Goal: Check status: Check status

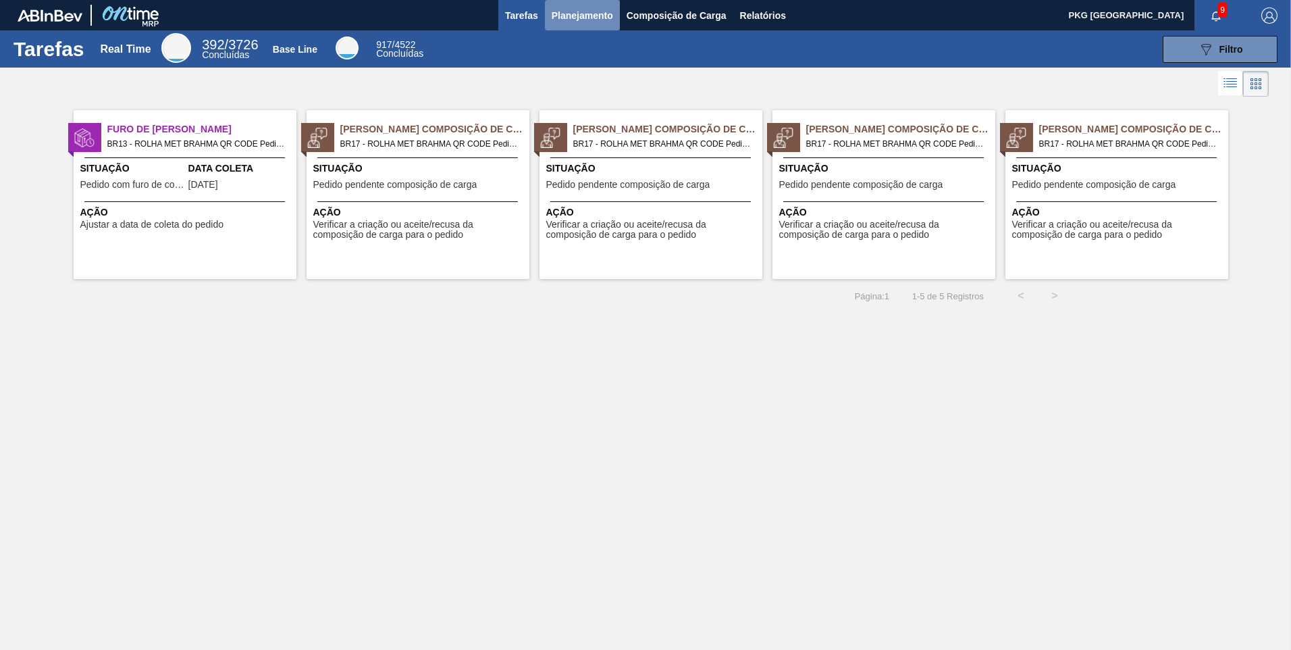
click at [602, 26] on button "Planejamento" at bounding box center [582, 15] width 75 height 30
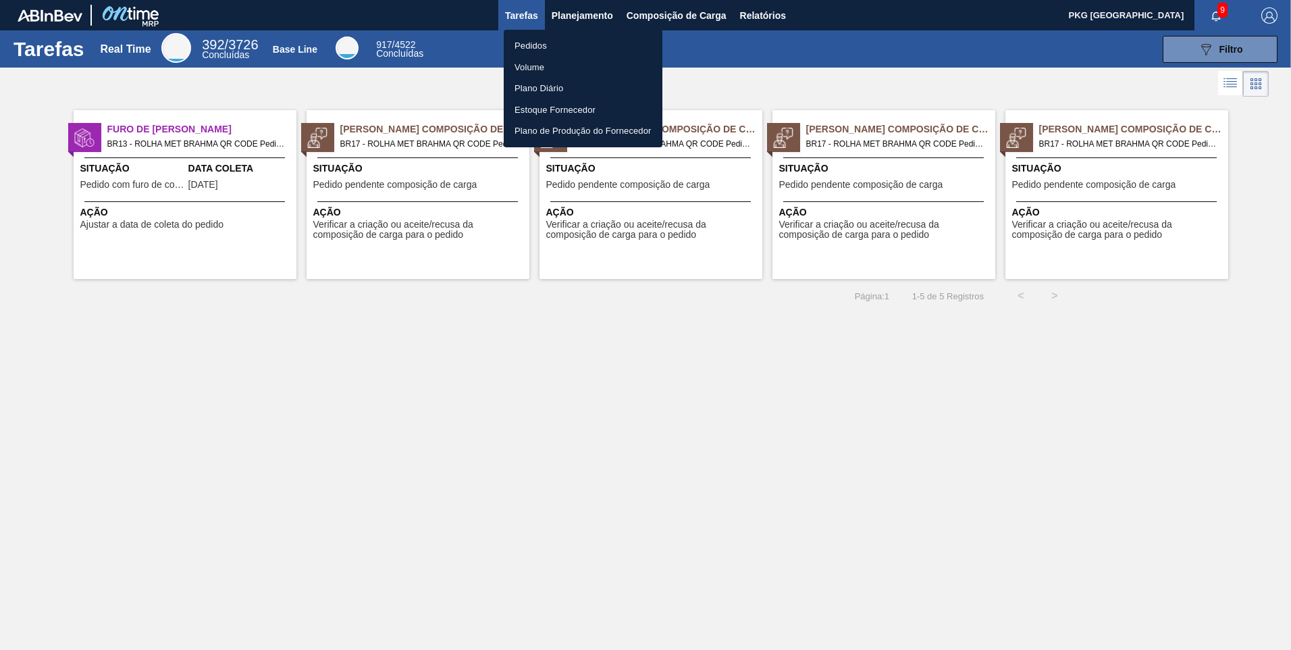
click at [530, 45] on li "Pedidos" at bounding box center [583, 46] width 159 height 22
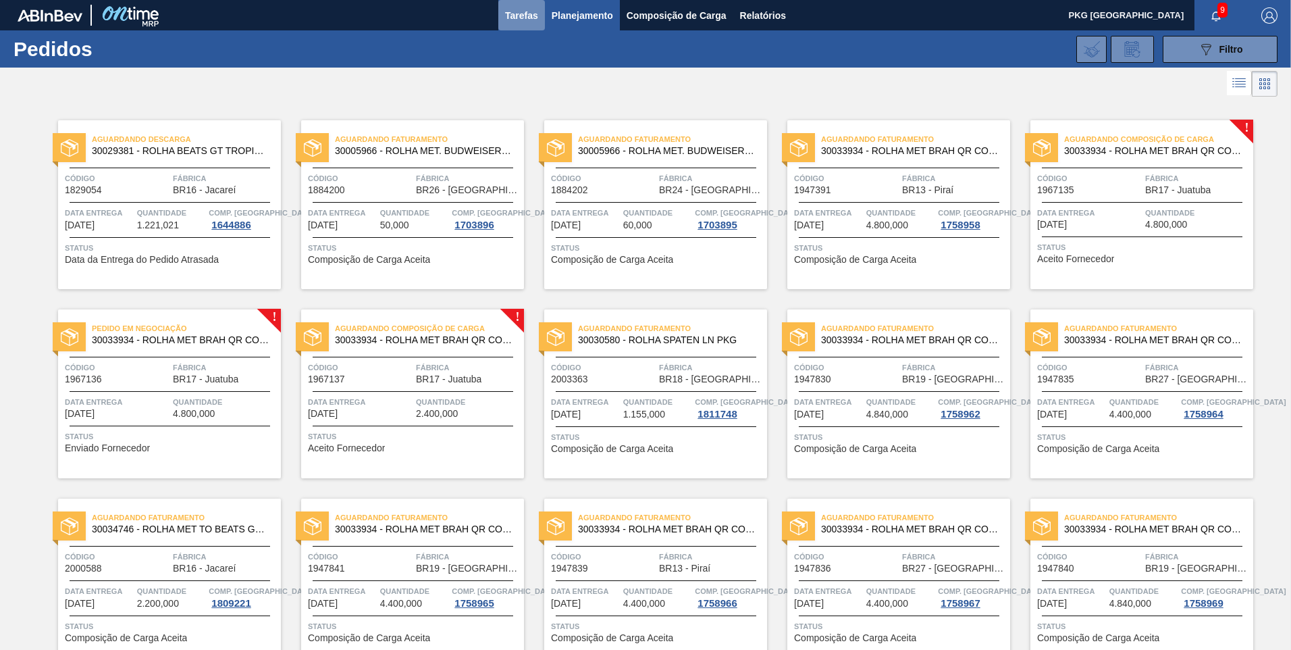
click at [519, 12] on span "Tarefas" at bounding box center [521, 15] width 33 height 16
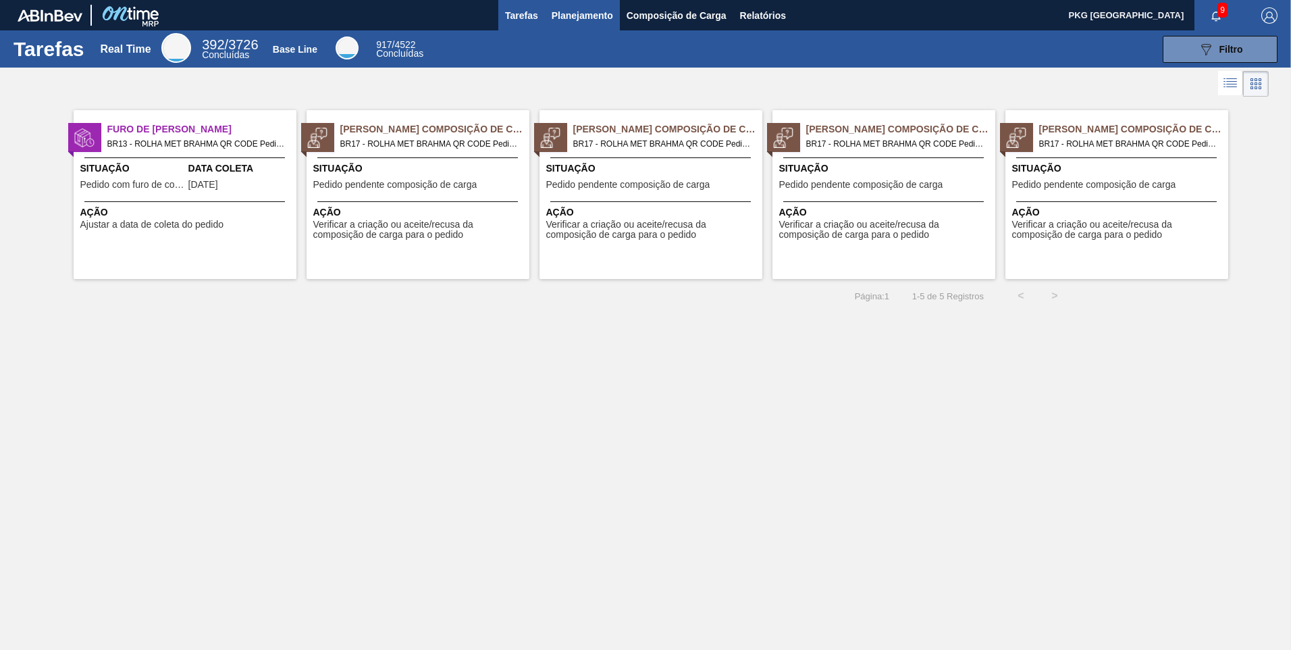
click at [616, 11] on button "Planejamento" at bounding box center [582, 15] width 75 height 30
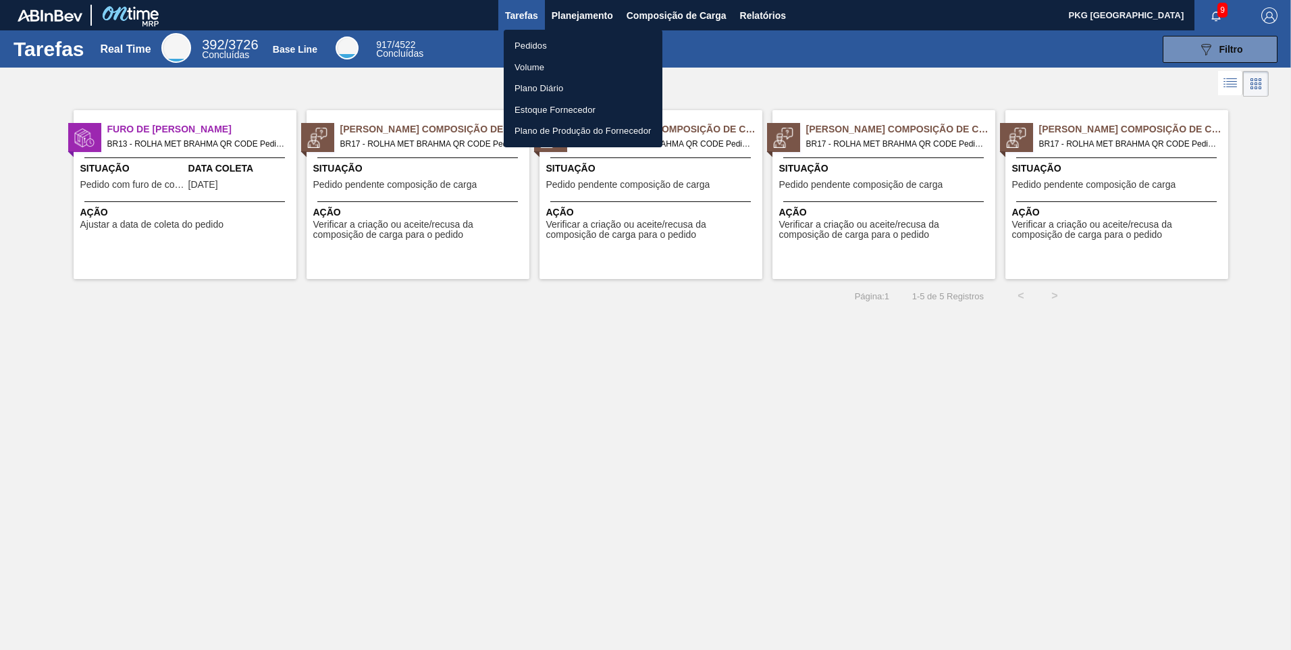
click at [675, 17] on div at bounding box center [645, 325] width 1291 height 650
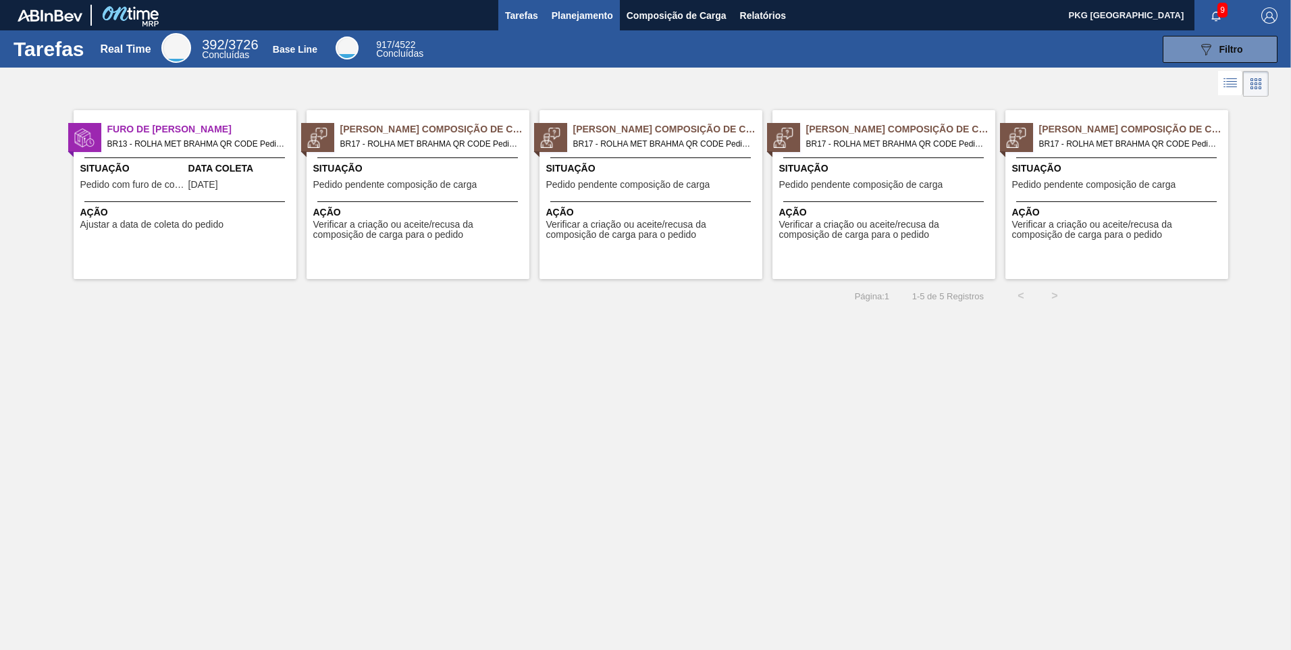
click at [581, 15] on span "Planejamento" at bounding box center [582, 15] width 61 height 16
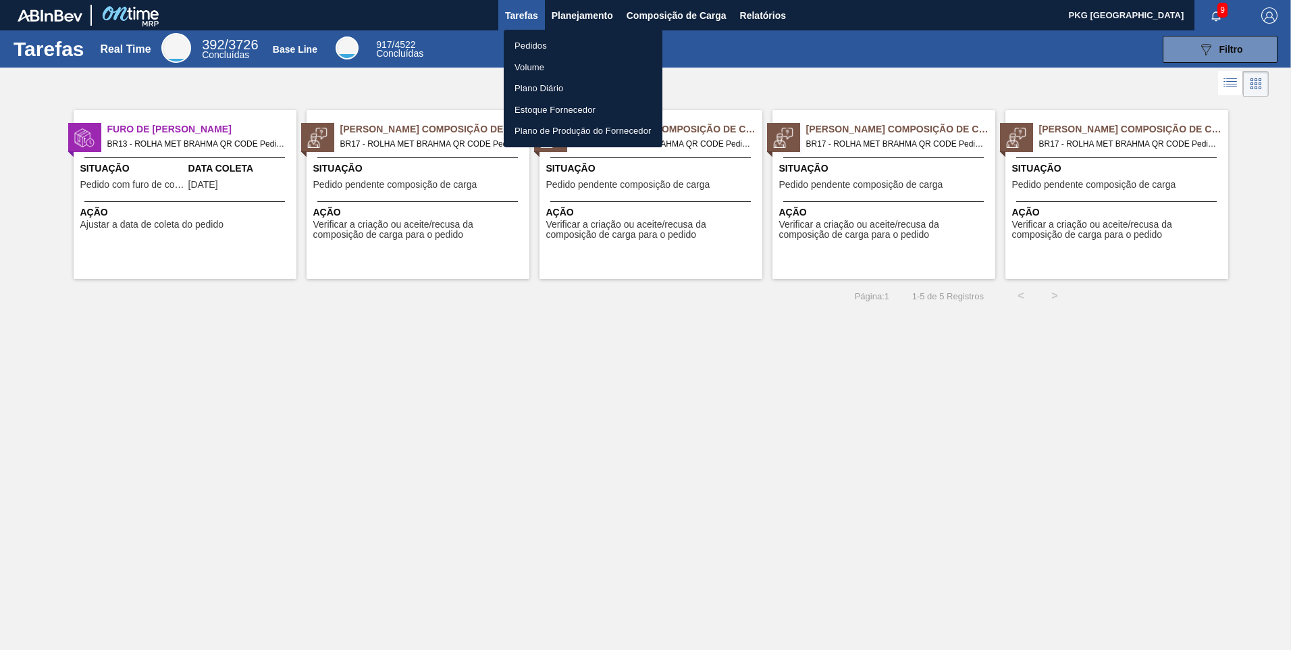
click at [562, 41] on li "Pedidos" at bounding box center [583, 46] width 159 height 22
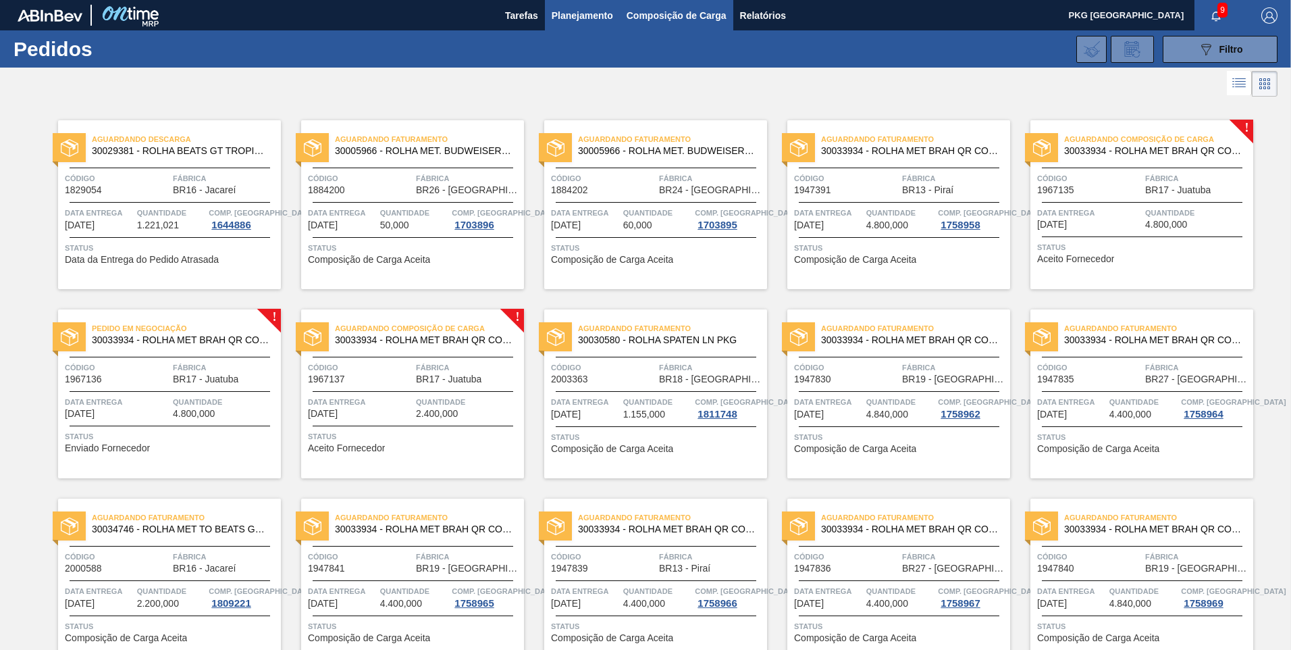
click at [699, 17] on span "Composição de Carga" at bounding box center [677, 15] width 100 height 16
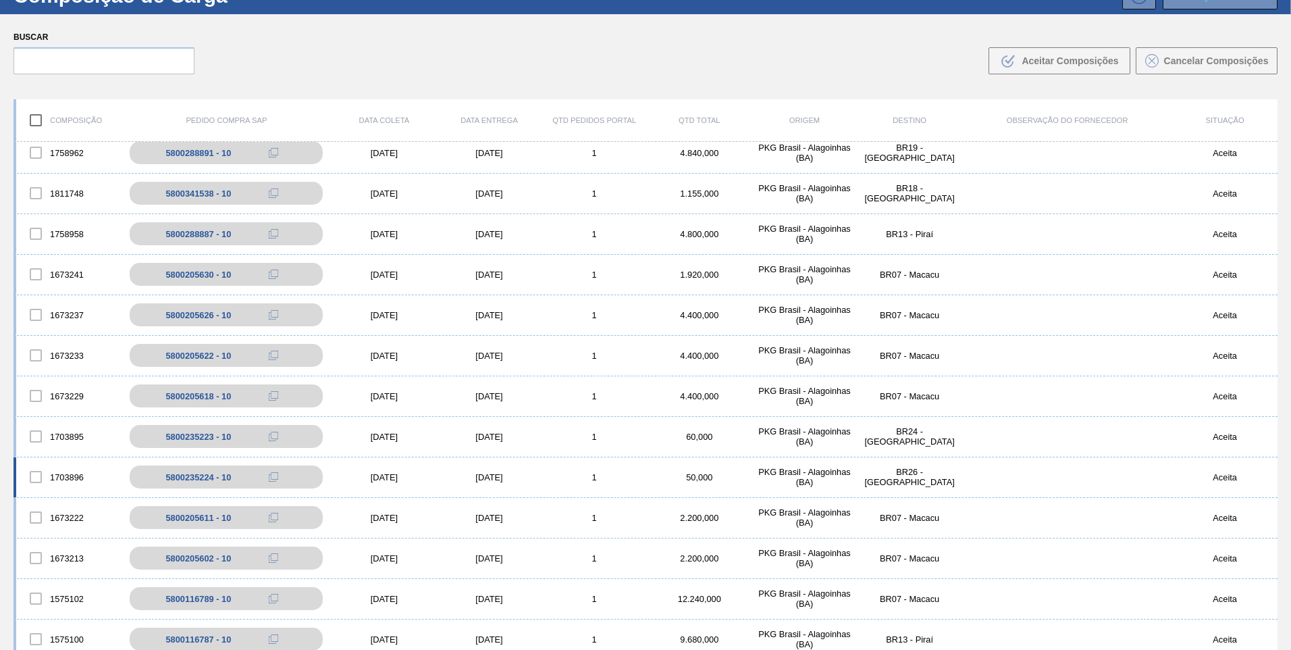
scroll to position [97, 0]
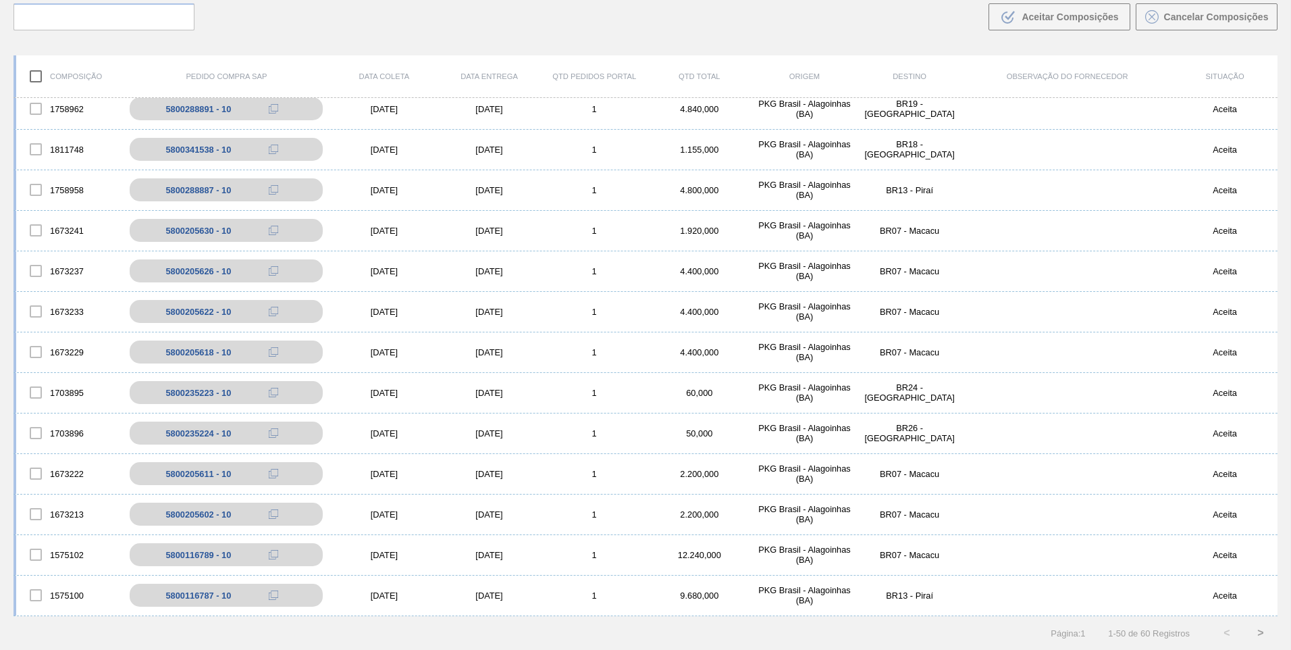
click at [1257, 631] on button ">" at bounding box center [1261, 633] width 34 height 34
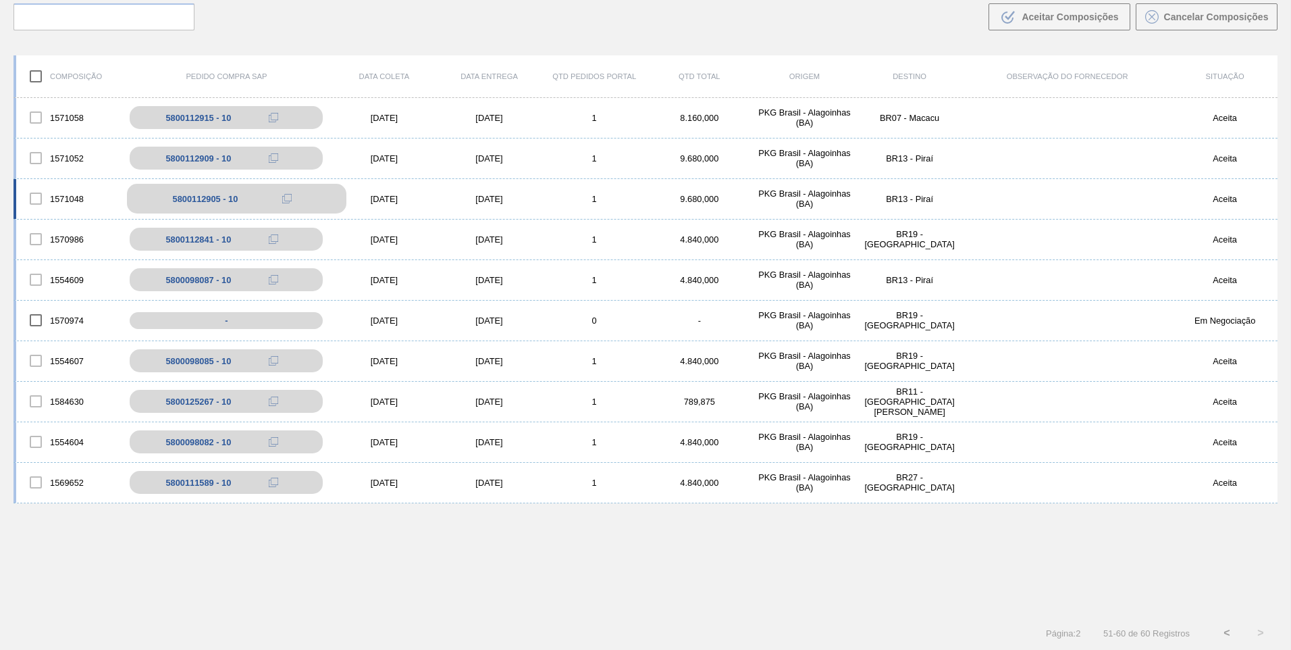
scroll to position [0, 0]
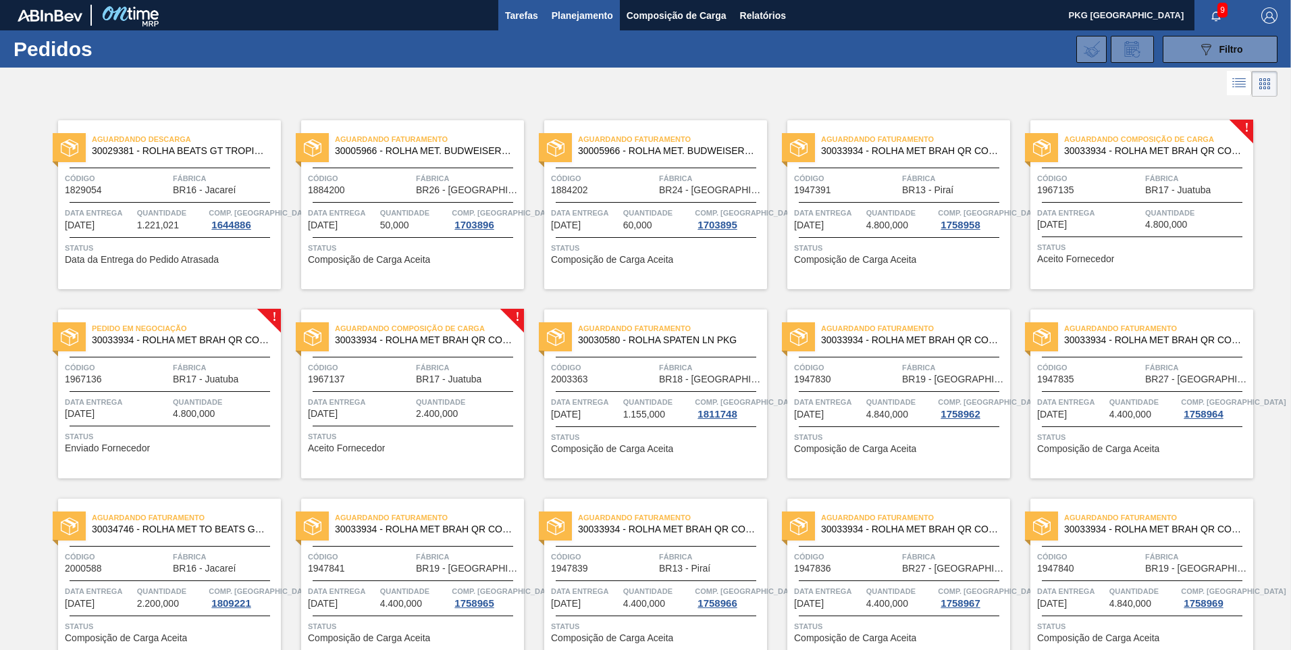
click at [521, 19] on span "Tarefas" at bounding box center [521, 15] width 33 height 16
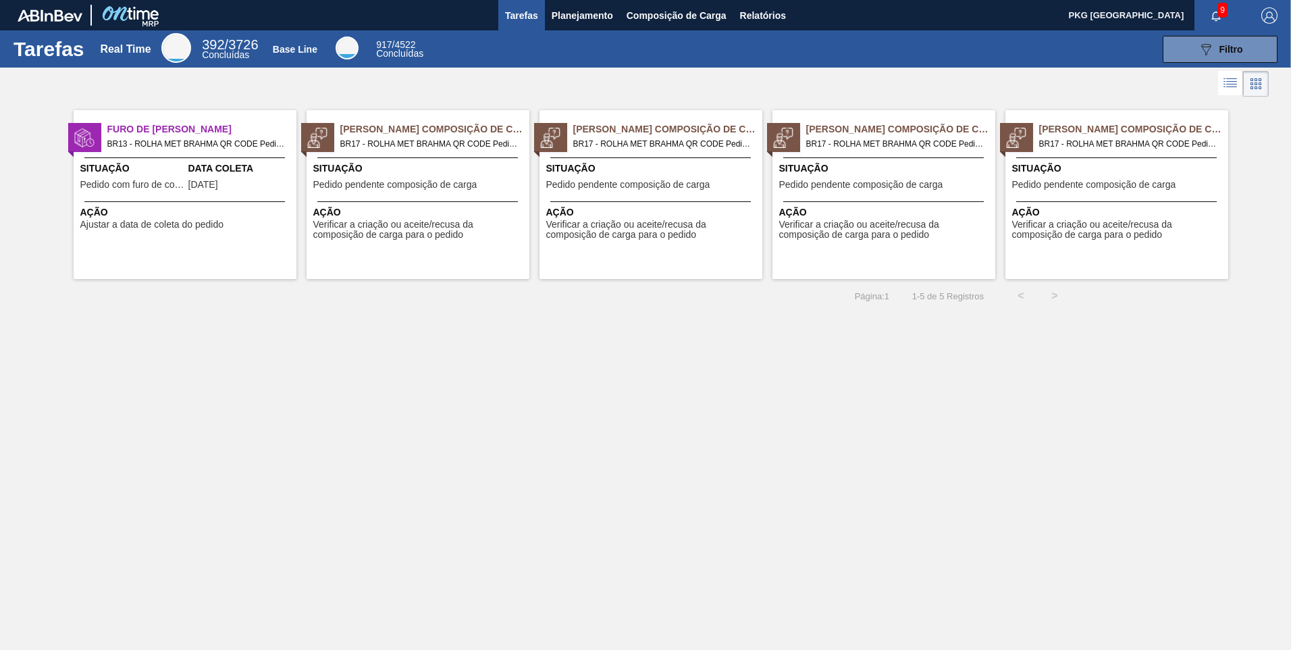
click at [414, 190] on div "Situação Pedido pendente composição de carga" at bounding box center [419, 177] width 213 height 33
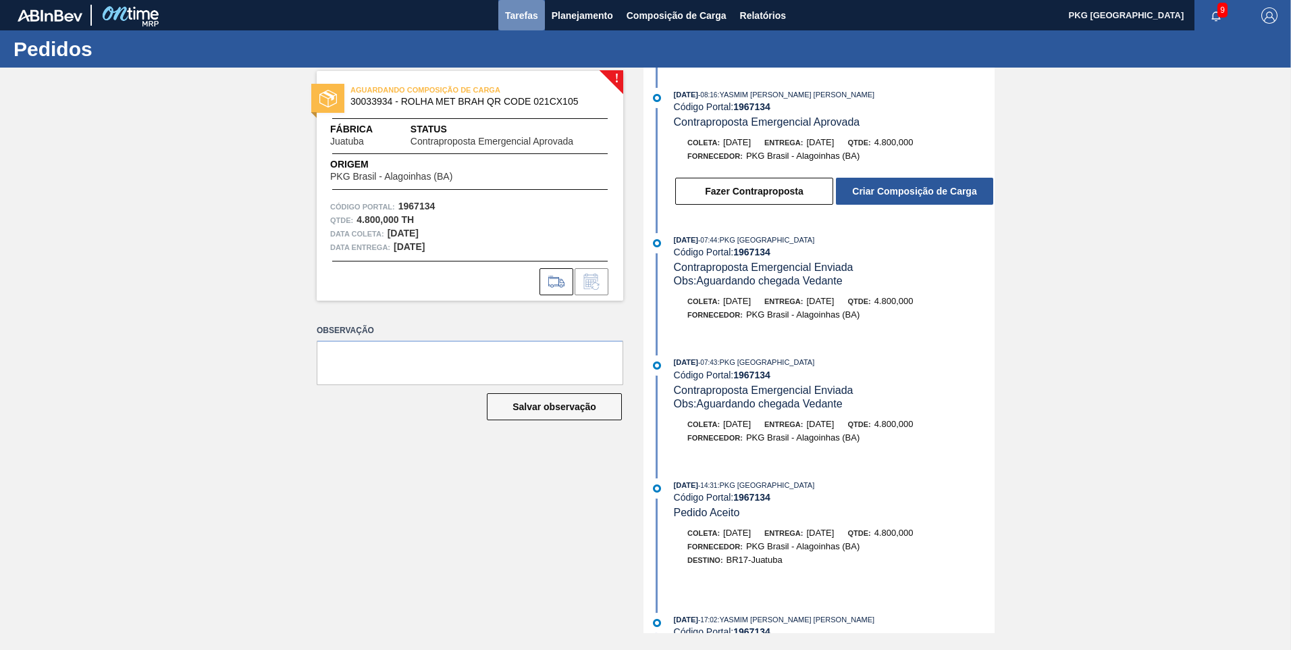
click at [515, 26] on button "Tarefas" at bounding box center [521, 15] width 47 height 30
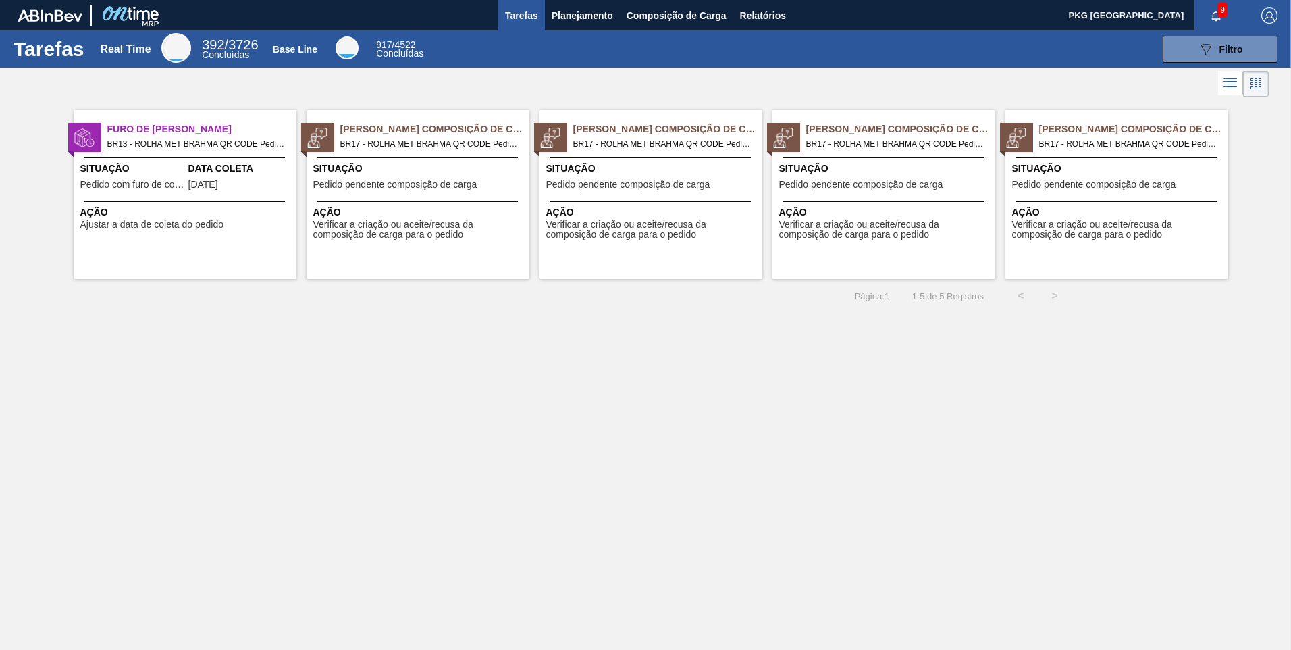
click at [128, 176] on div "Situação Pedido com furo de coleta" at bounding box center [132, 177] width 105 height 33
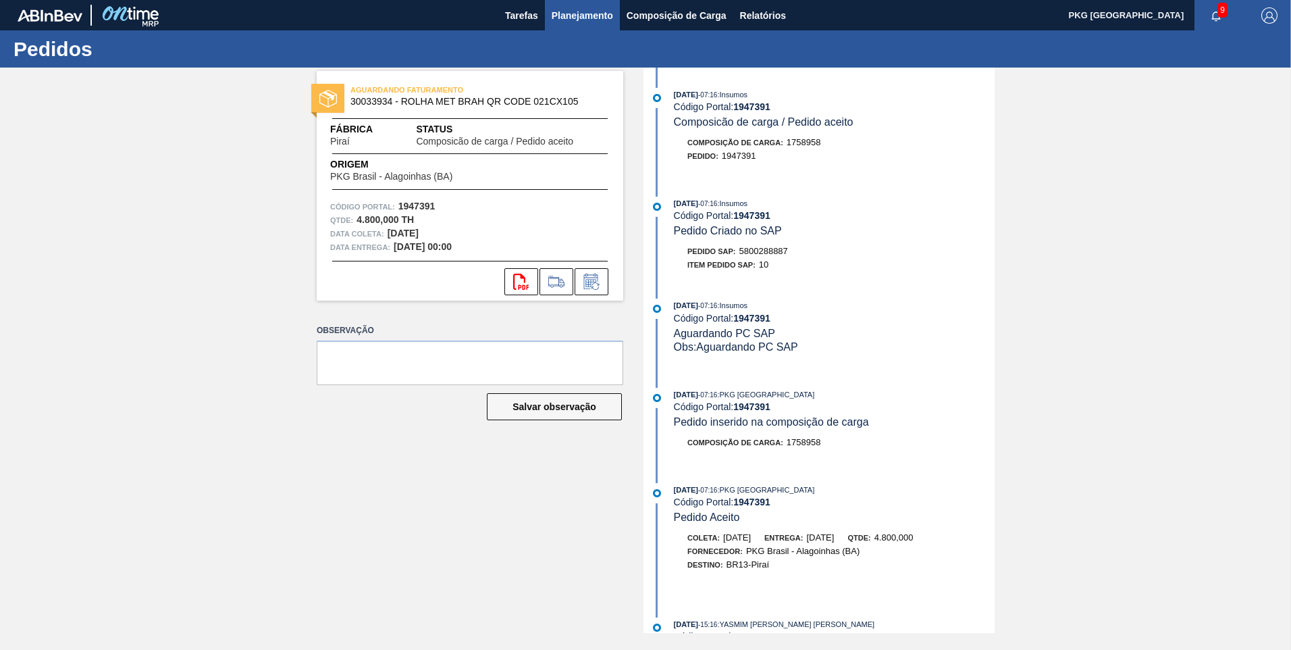
click at [578, 26] on button "Planejamento" at bounding box center [582, 15] width 75 height 30
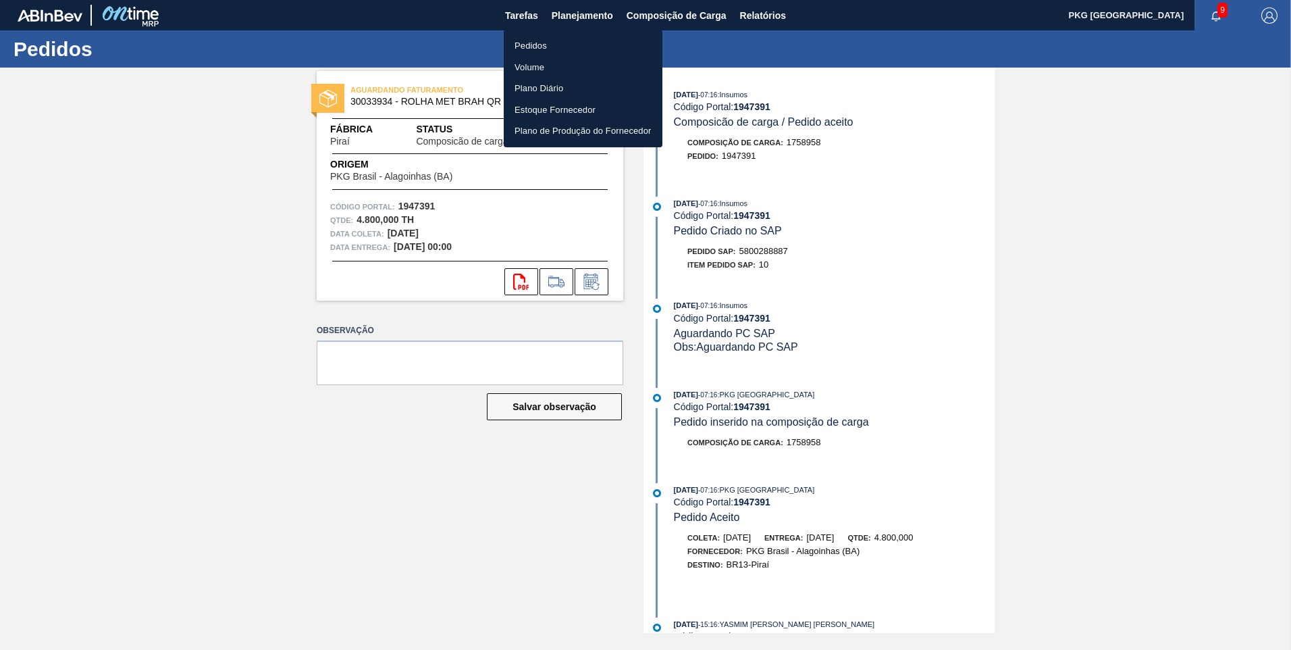
click at [535, 18] on div at bounding box center [645, 325] width 1291 height 650
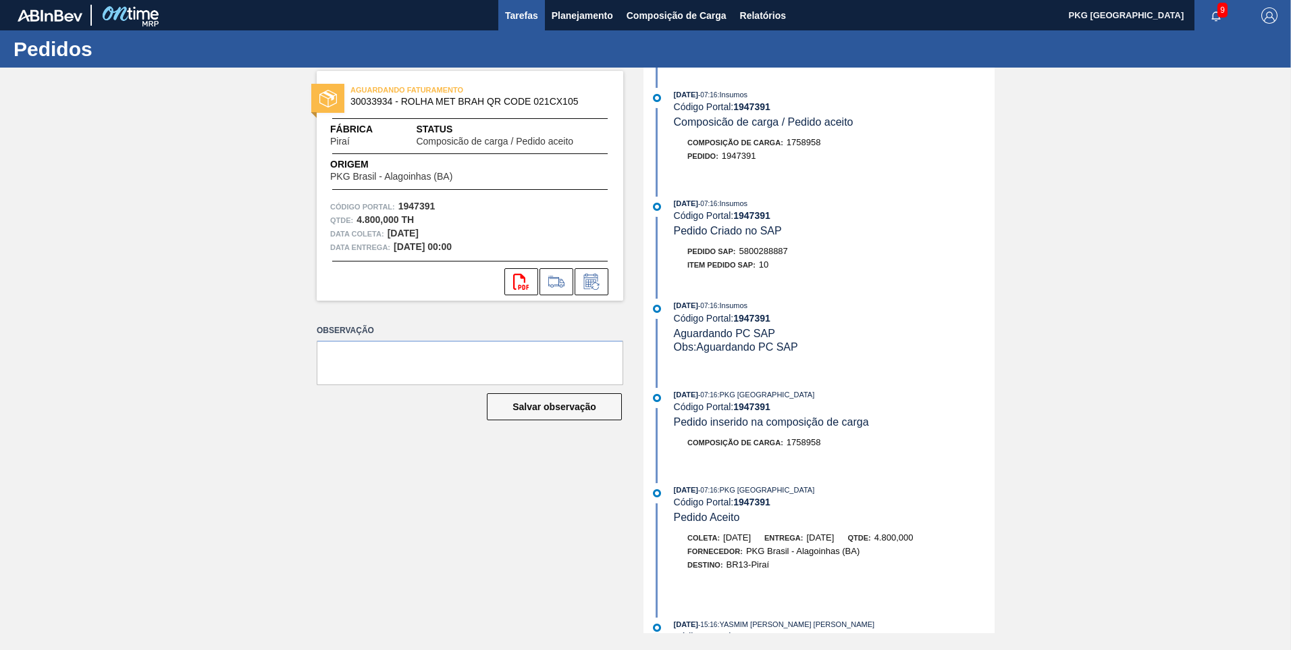
click at [527, 19] on span "Tarefas" at bounding box center [521, 15] width 33 height 16
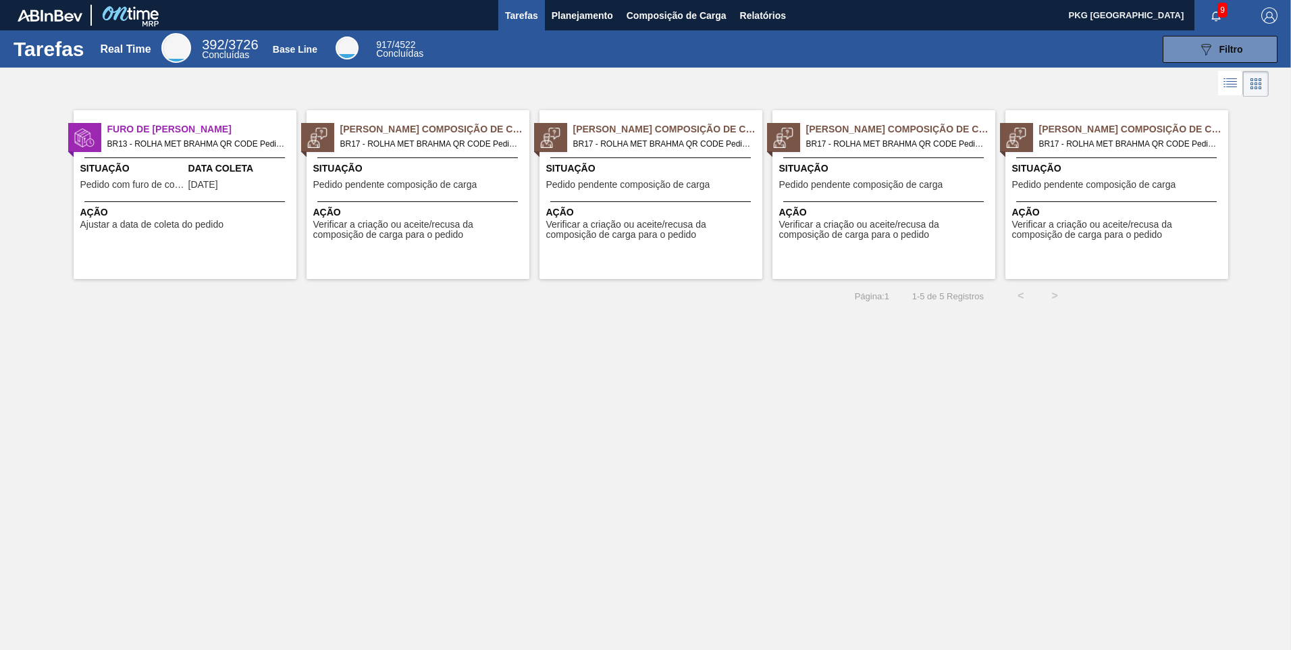
click at [687, 142] on span "BR17 - ROLHA MET BRAHMA QR CODE Pedido - 1967135" at bounding box center [662, 143] width 178 height 15
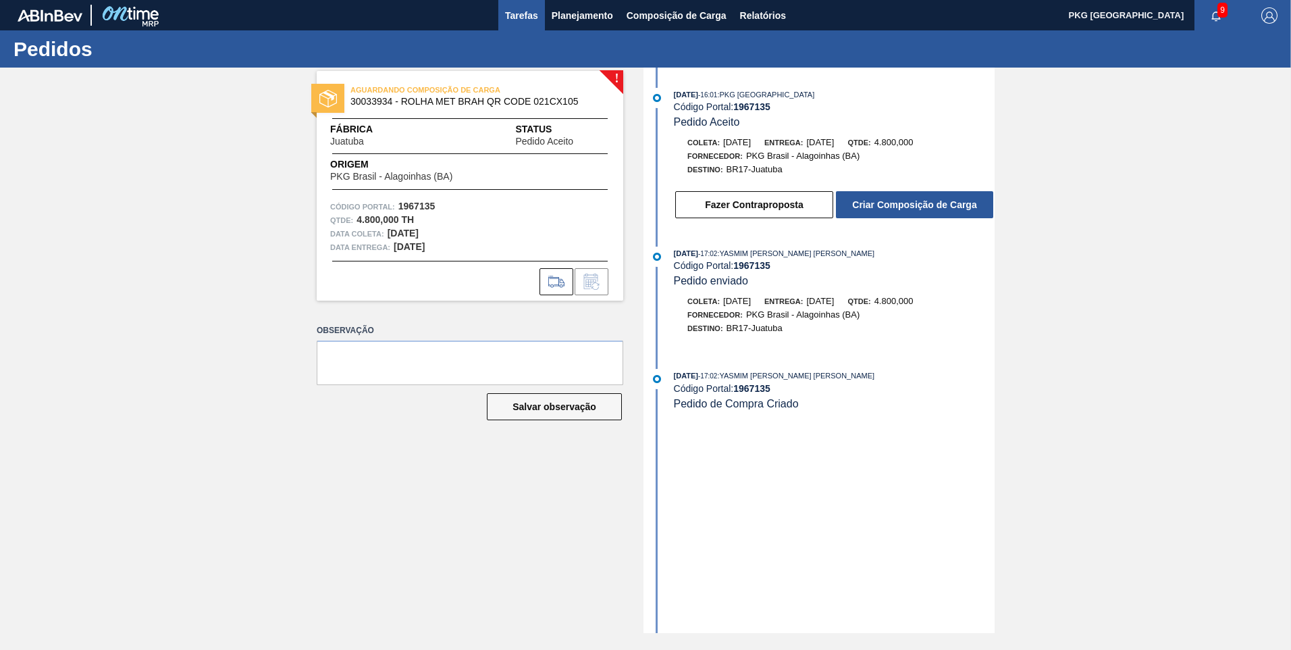
click at [531, 20] on span "Tarefas" at bounding box center [521, 15] width 33 height 16
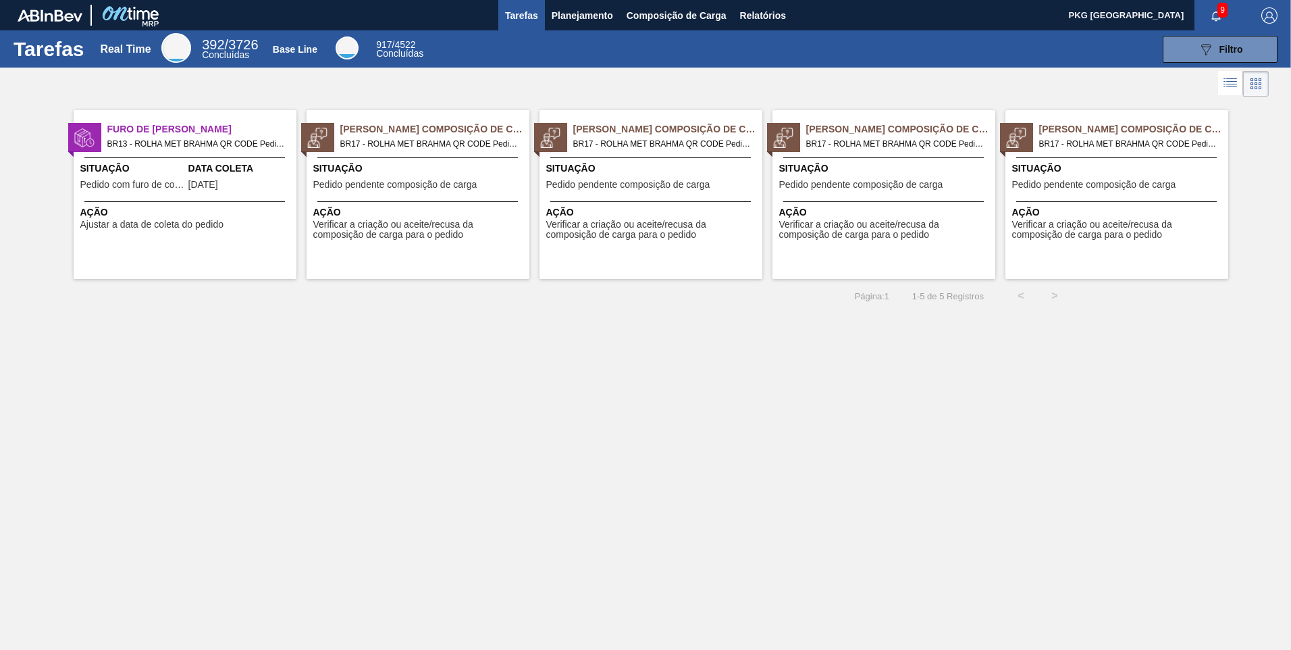
click at [874, 148] on span "BR17 - ROLHA MET BRAHMA QR CODE Pedido - 1967136" at bounding box center [895, 143] width 178 height 15
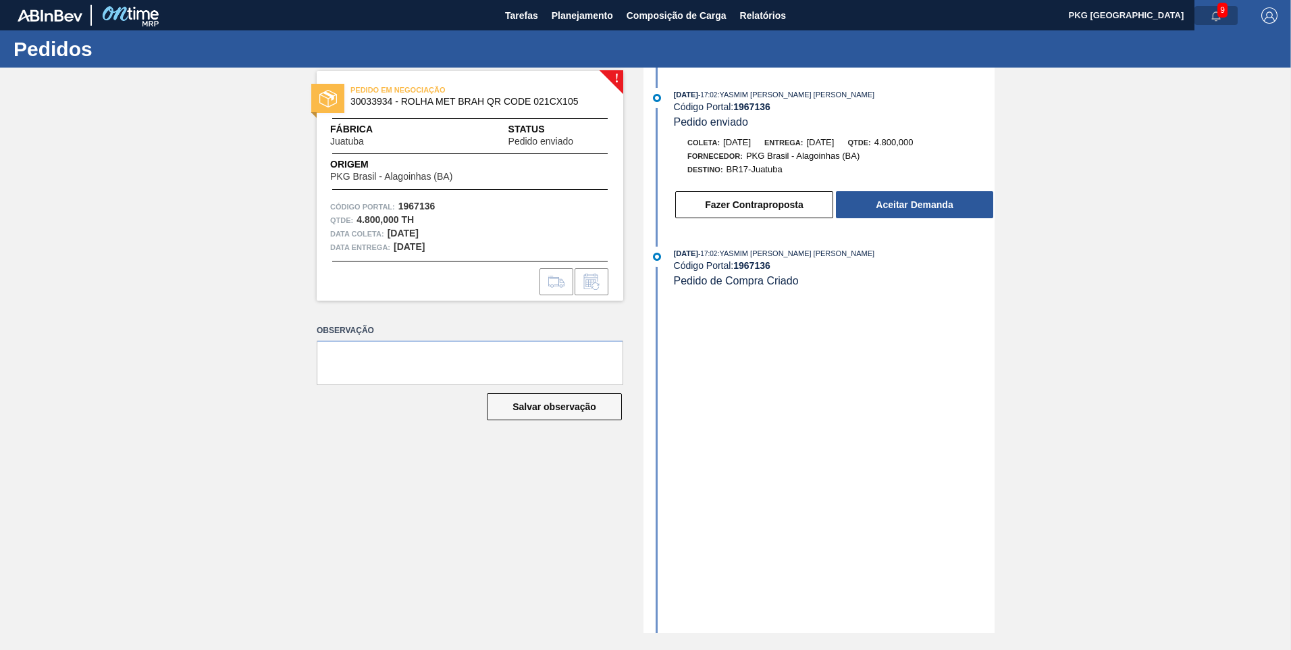
click at [1212, 16] on icon "button" at bounding box center [1216, 16] width 11 height 11
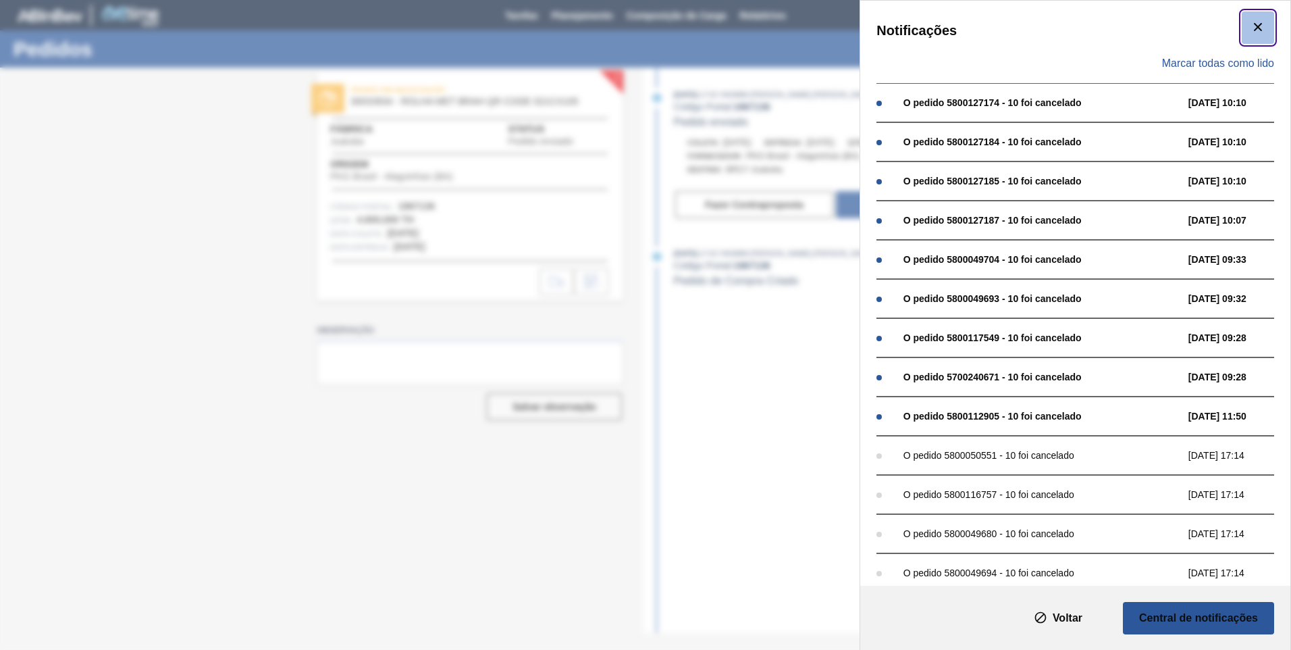
click at [1262, 34] on icon "botão de ícone" at bounding box center [1258, 27] width 16 height 16
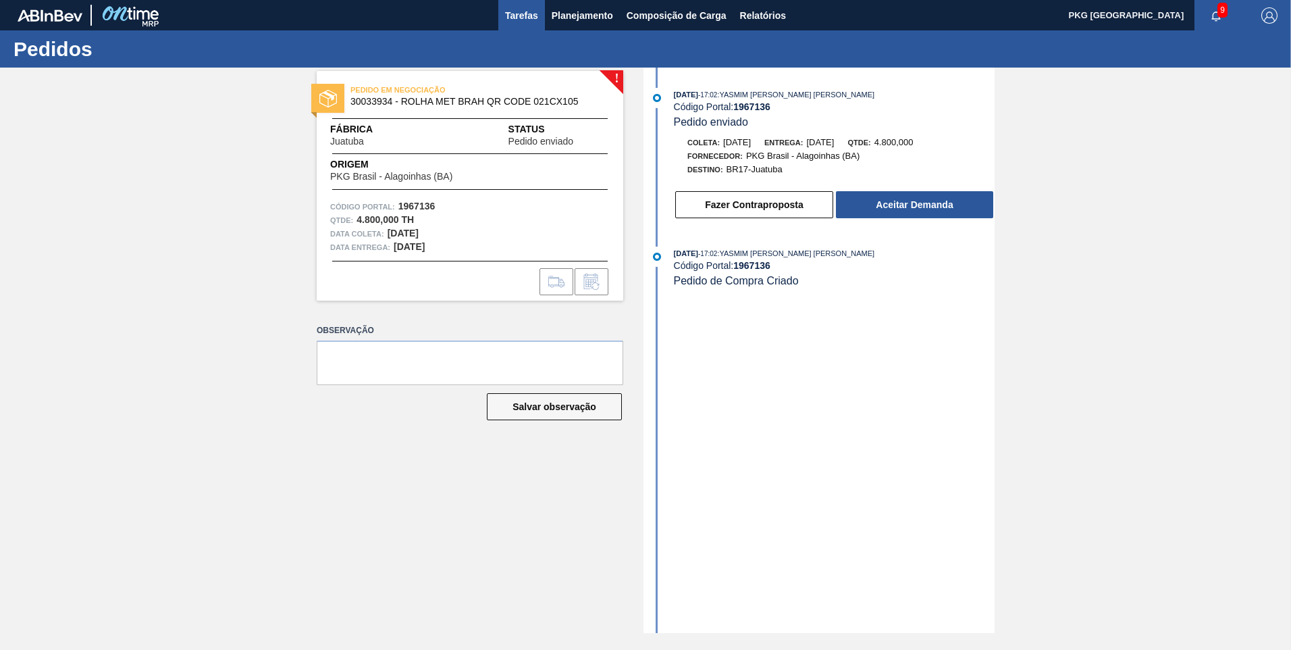
click at [518, 20] on span "Tarefas" at bounding box center [521, 15] width 33 height 16
